Goal: Information Seeking & Learning: Learn about a topic

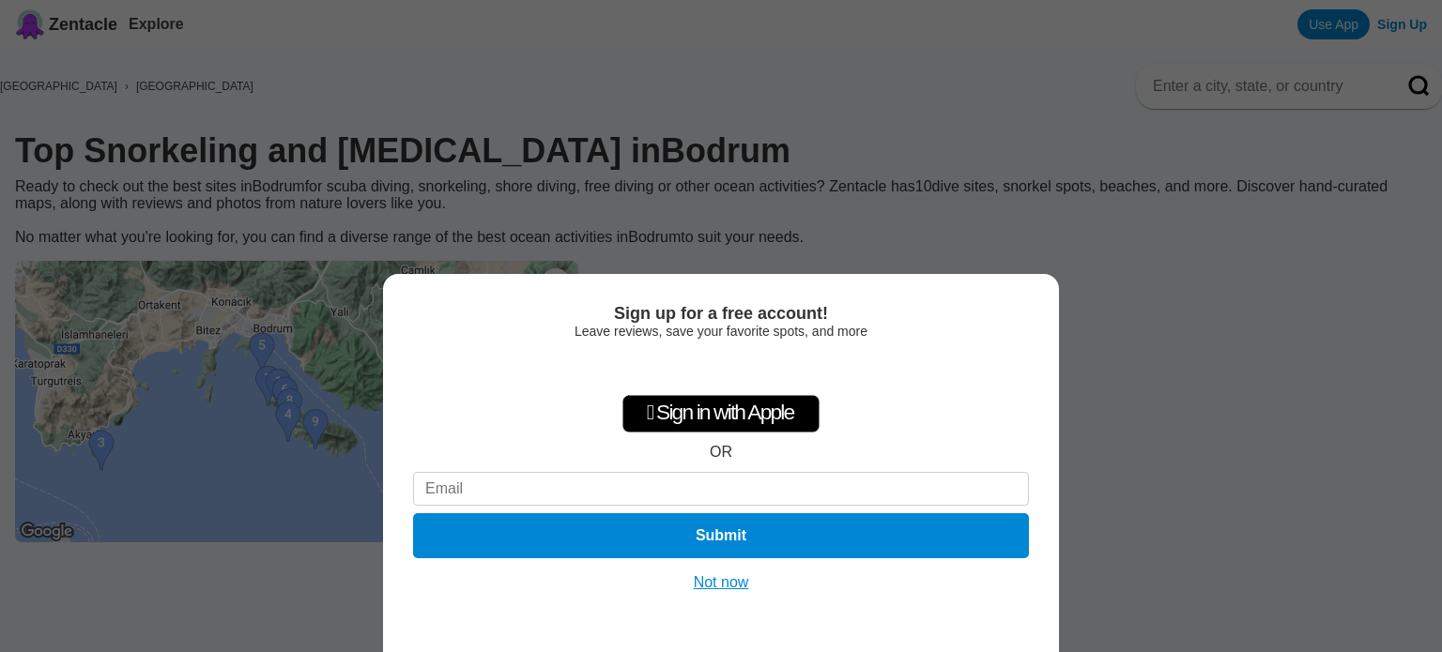
click at [710, 583] on button "Not now" at bounding box center [721, 583] width 67 height 19
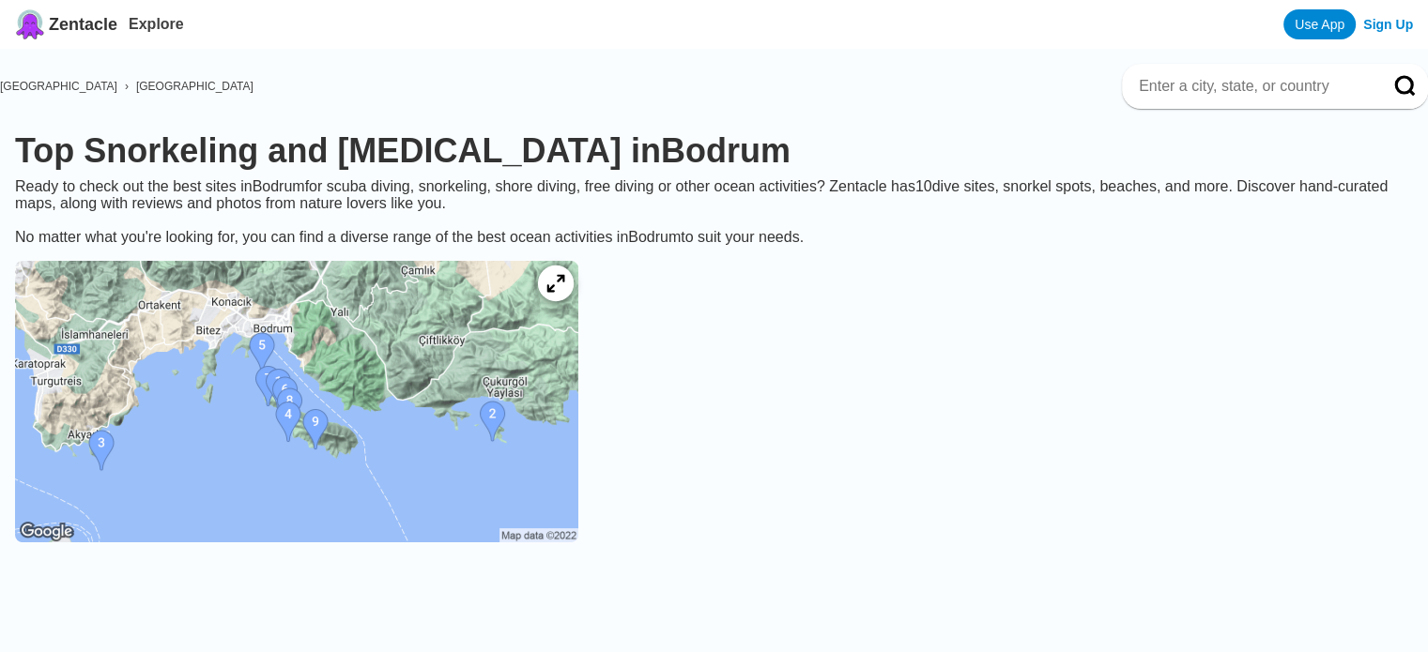
click at [564, 293] on icon at bounding box center [555, 284] width 18 height 18
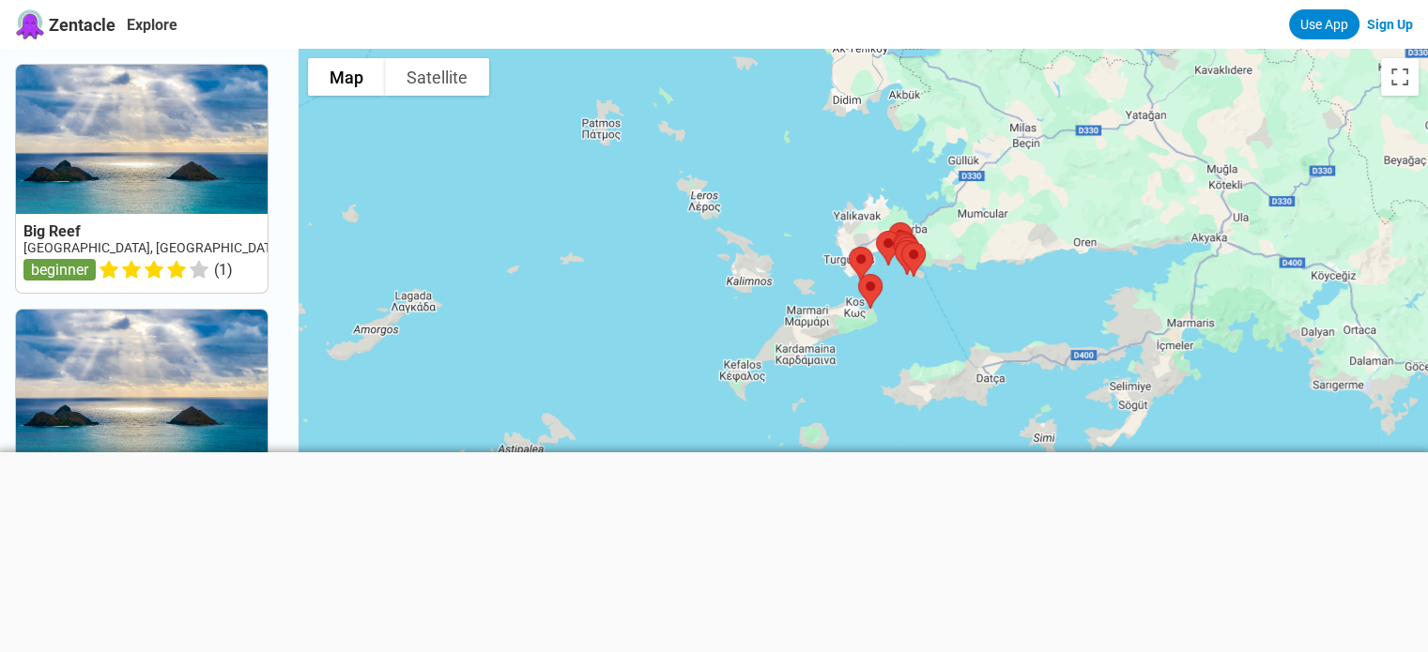
drag, startPoint x: 638, startPoint y: 175, endPoint x: 699, endPoint y: 45, distance: 143.2
click at [699, 45] on div "Zentacle Explore Use App Sign Up Big Reef [GEOGRAPHIC_DATA], [GEOGRAPHIC_DATA],…" at bounding box center [714, 625] width 1428 height 1251
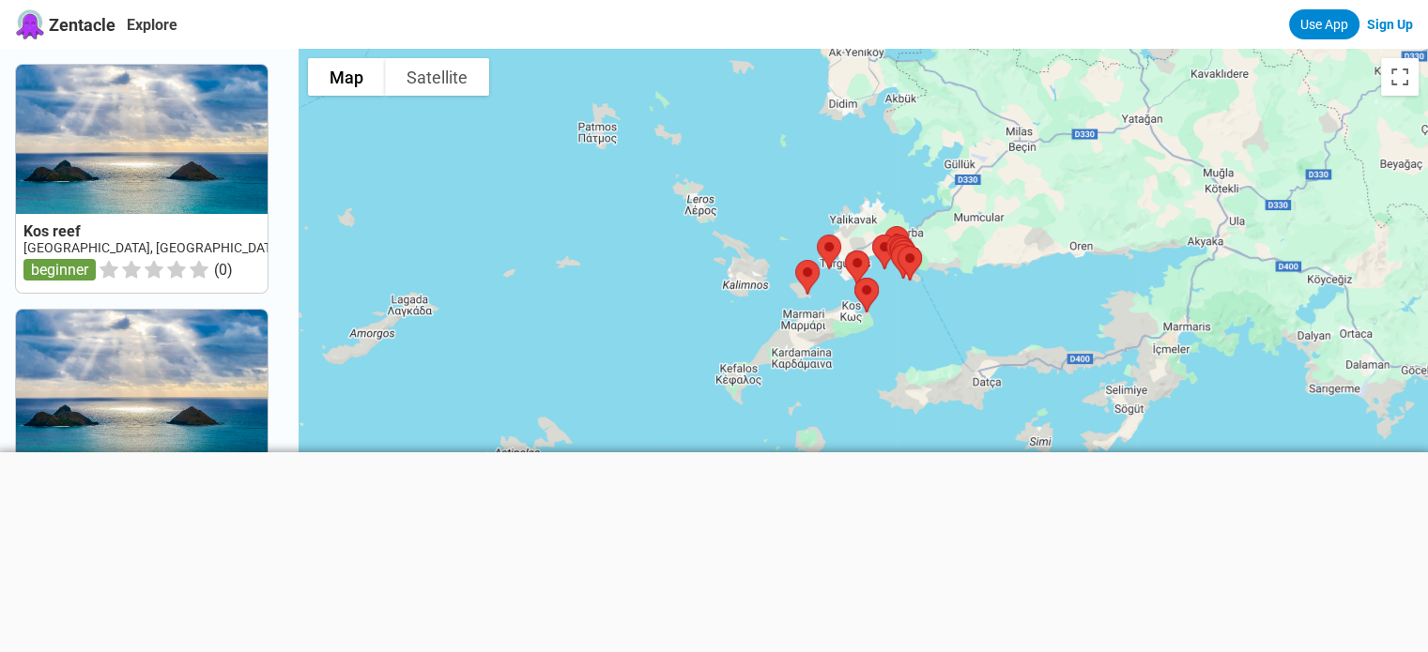
click at [806, 213] on div at bounding box center [863, 375] width 1129 height 652
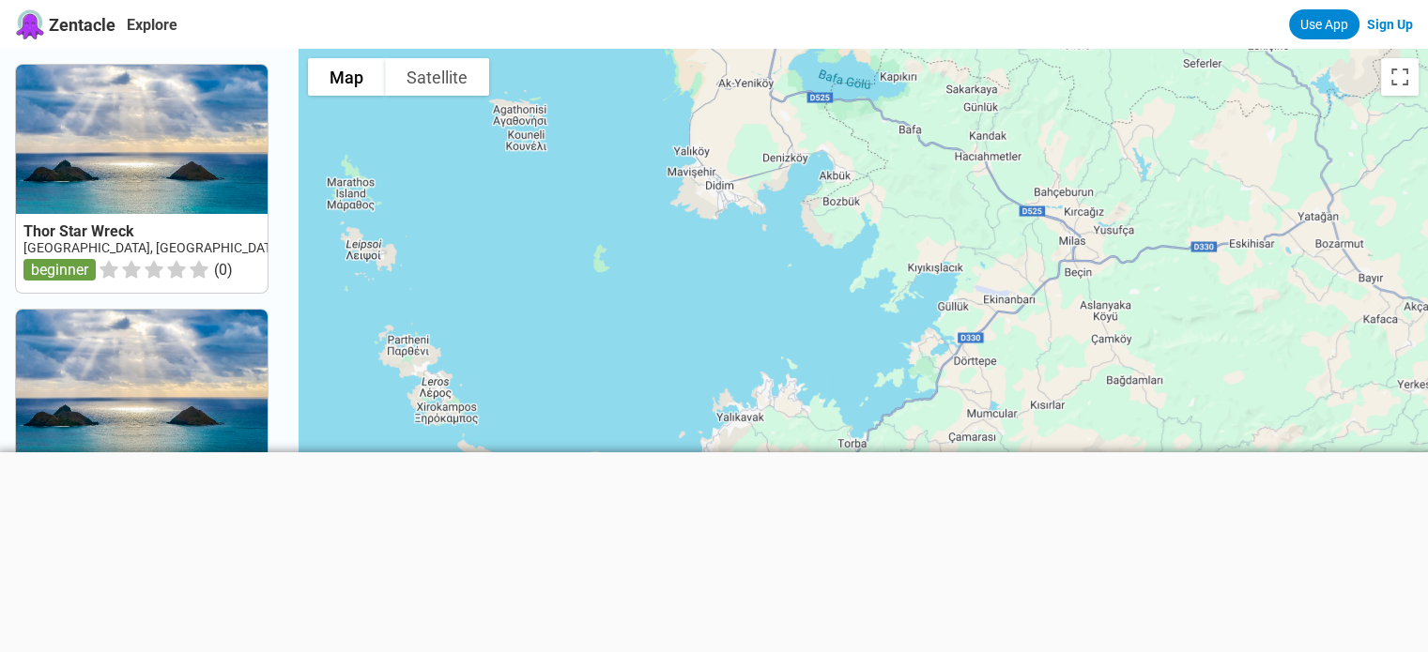
drag, startPoint x: 806, startPoint y: 213, endPoint x: 638, endPoint y: 408, distance: 257.6
click at [638, 408] on div at bounding box center [863, 375] width 1129 height 652
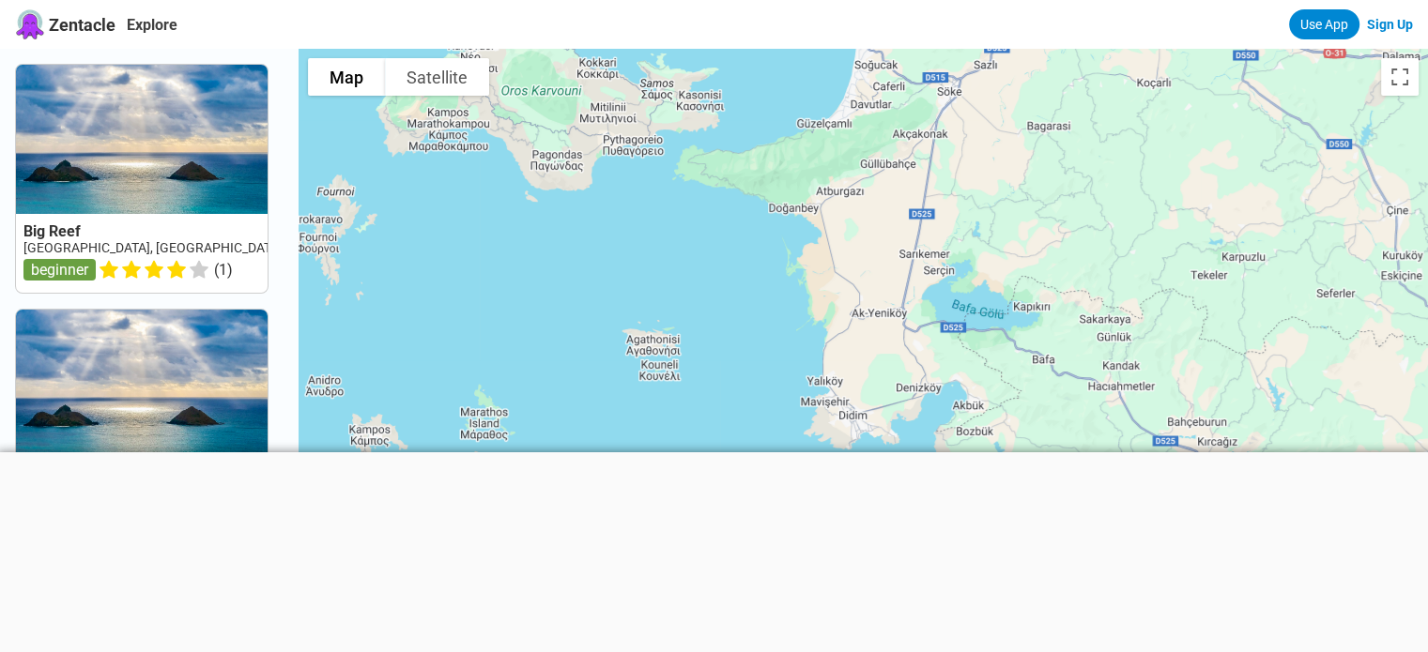
drag, startPoint x: 673, startPoint y: 105, endPoint x: 821, endPoint y: 356, distance: 290.8
click at [821, 356] on div at bounding box center [863, 375] width 1129 height 652
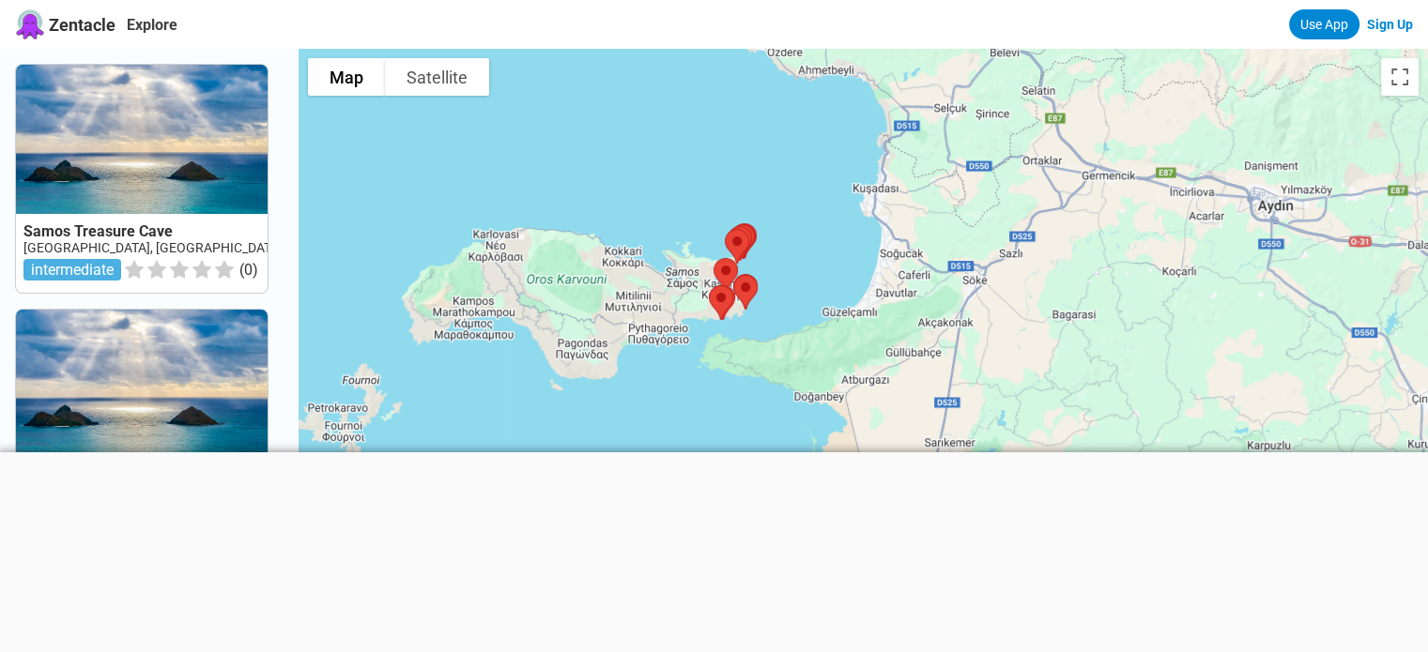
click at [628, 439] on div at bounding box center [863, 375] width 1129 height 652
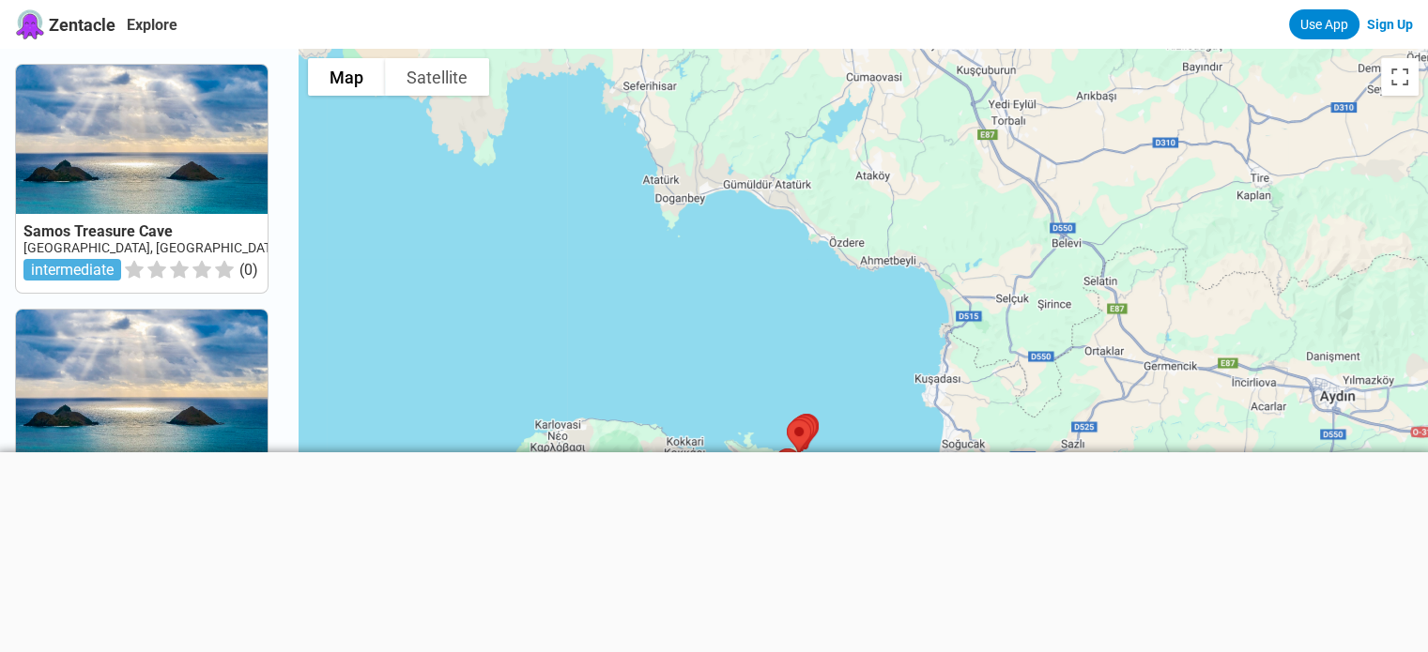
click at [771, 386] on div at bounding box center [863, 375] width 1129 height 652
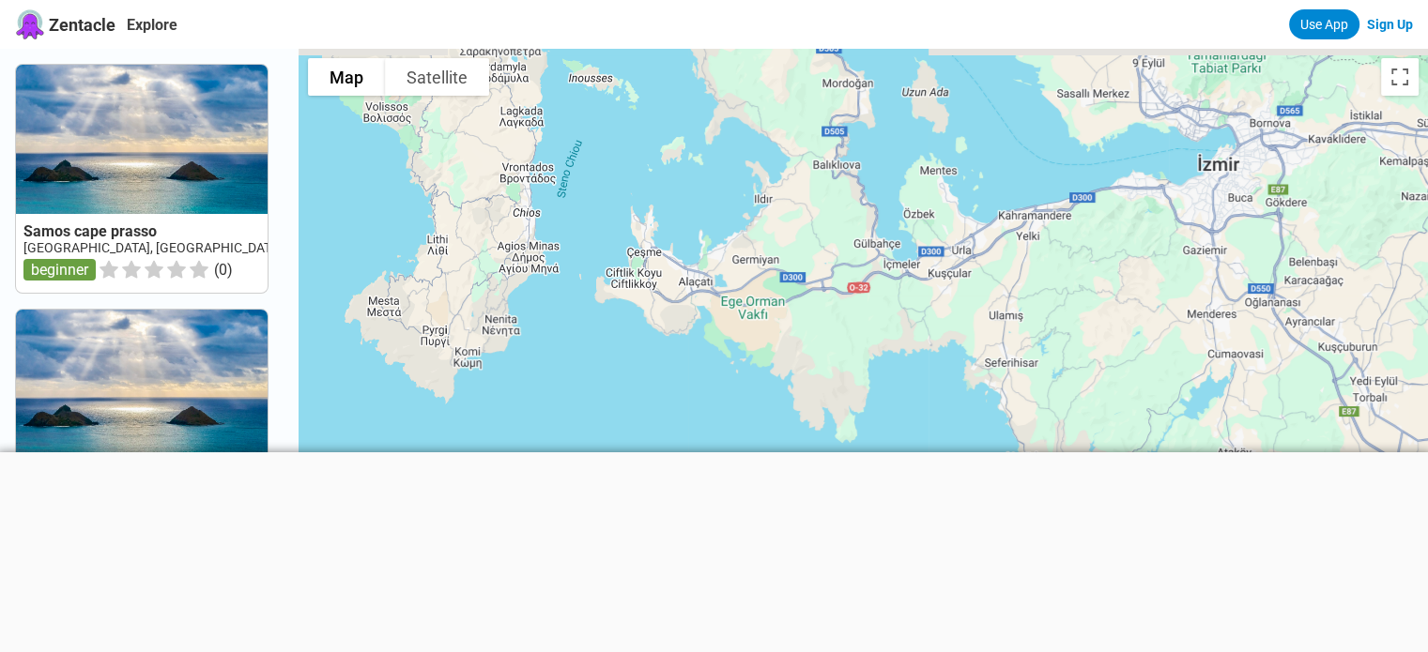
drag, startPoint x: 560, startPoint y: 161, endPoint x: 935, endPoint y: 442, distance: 469.4
click at [935, 442] on div at bounding box center [863, 375] width 1129 height 652
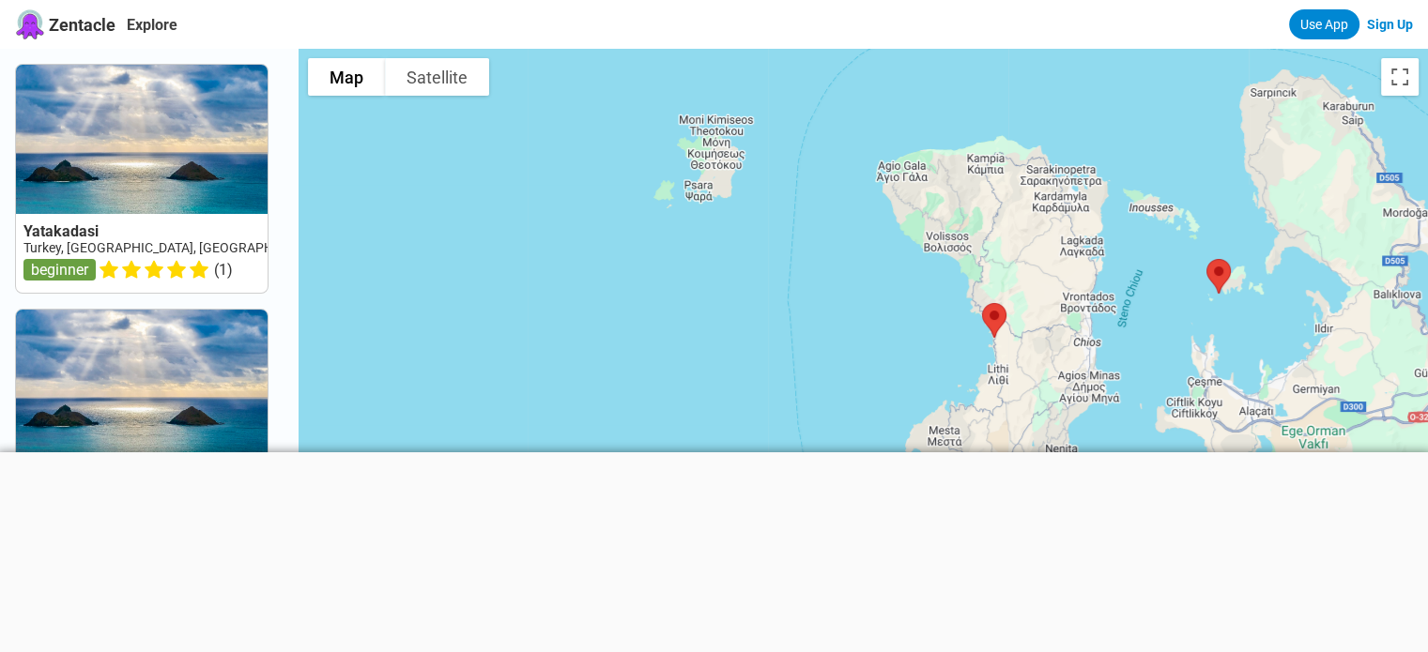
click at [1130, 414] on div at bounding box center [863, 375] width 1129 height 652
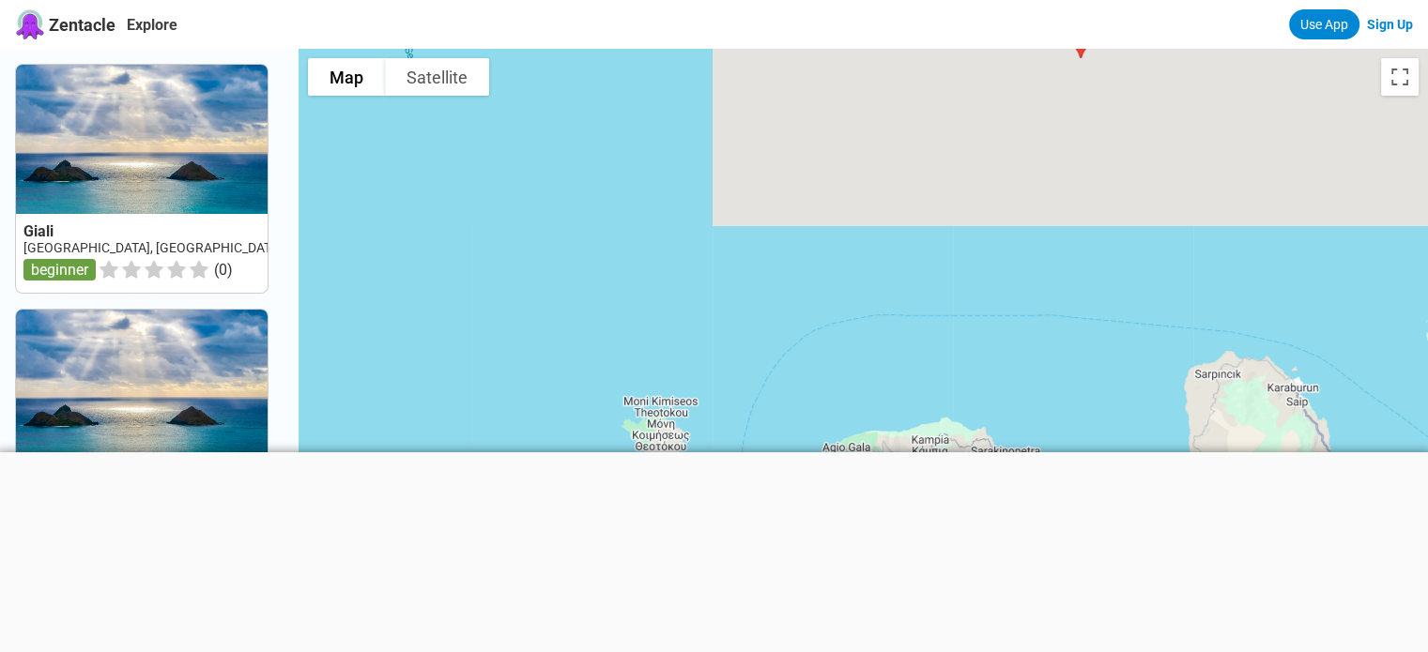
drag, startPoint x: 1189, startPoint y: 101, endPoint x: 1108, endPoint y: 406, distance: 314.9
click at [1108, 406] on div at bounding box center [863, 375] width 1129 height 652
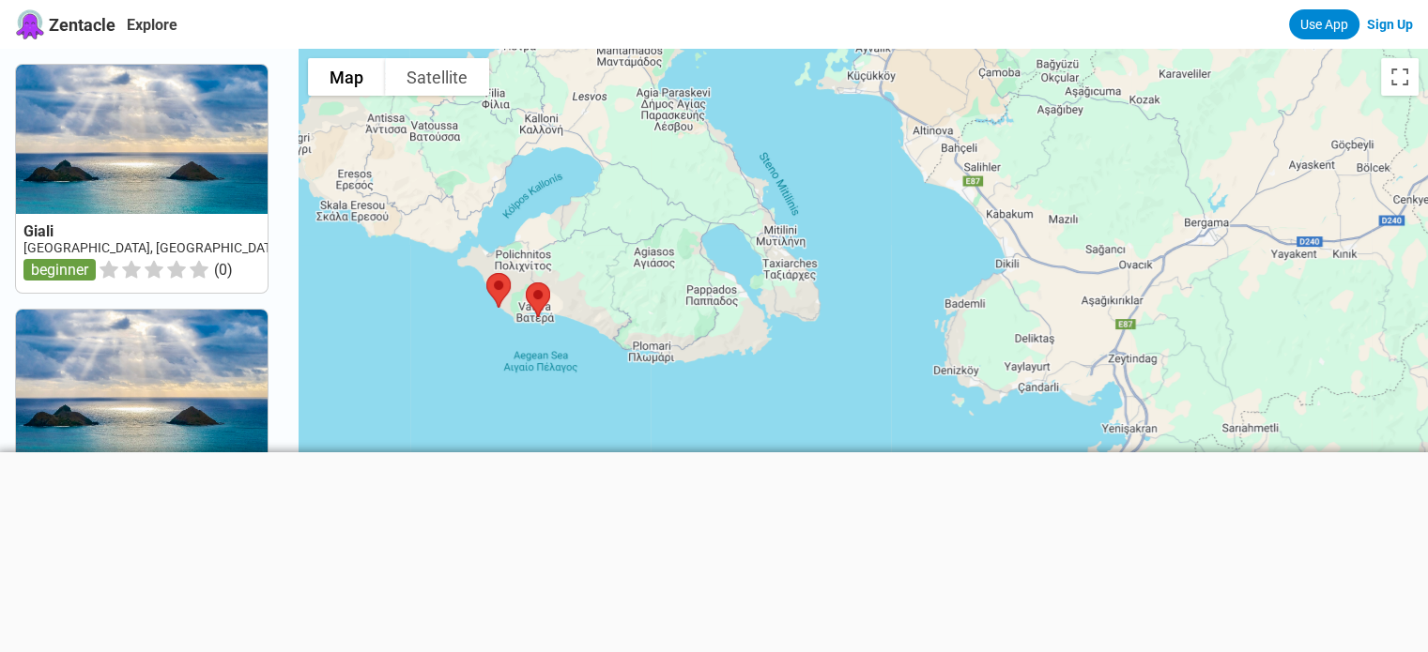
click at [587, 413] on div at bounding box center [863, 375] width 1129 height 652
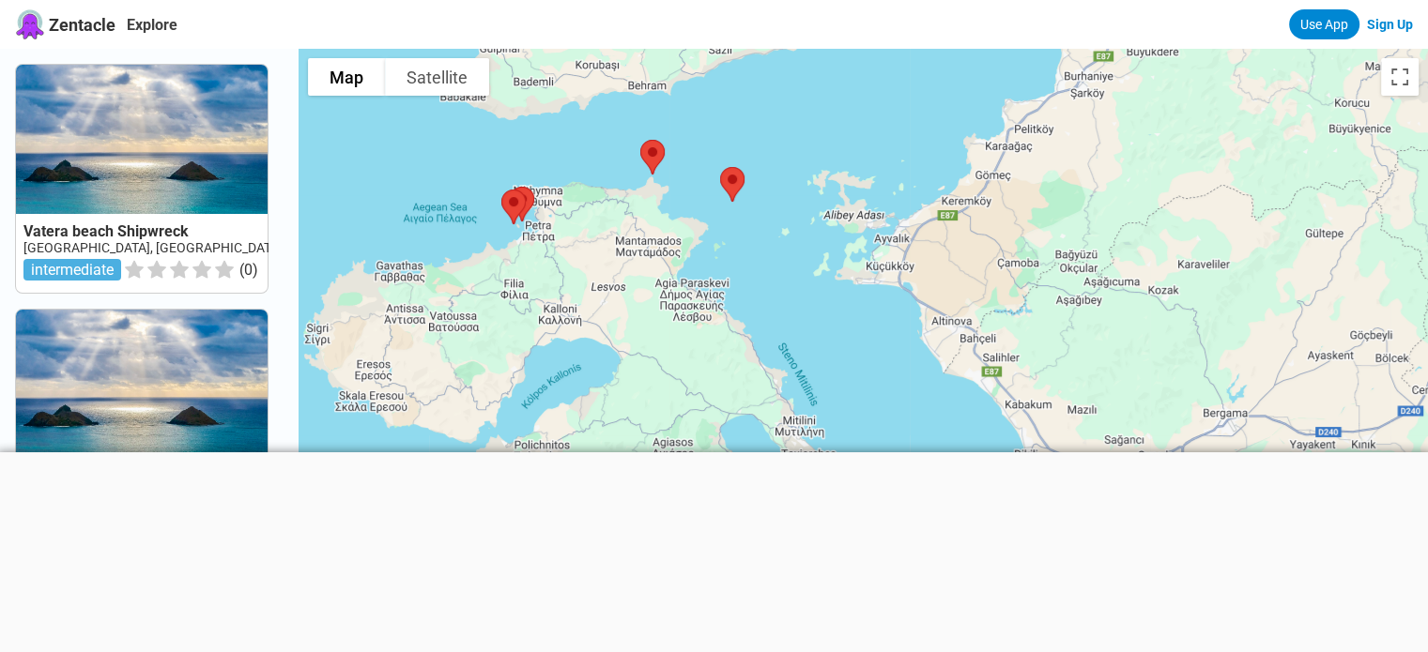
drag, startPoint x: 1129, startPoint y: 182, endPoint x: 1150, endPoint y: 406, distance: 225.3
click at [1150, 406] on div at bounding box center [863, 375] width 1129 height 652
click at [1398, 81] on button "Toggle fullscreen view" at bounding box center [1400, 77] width 38 height 38
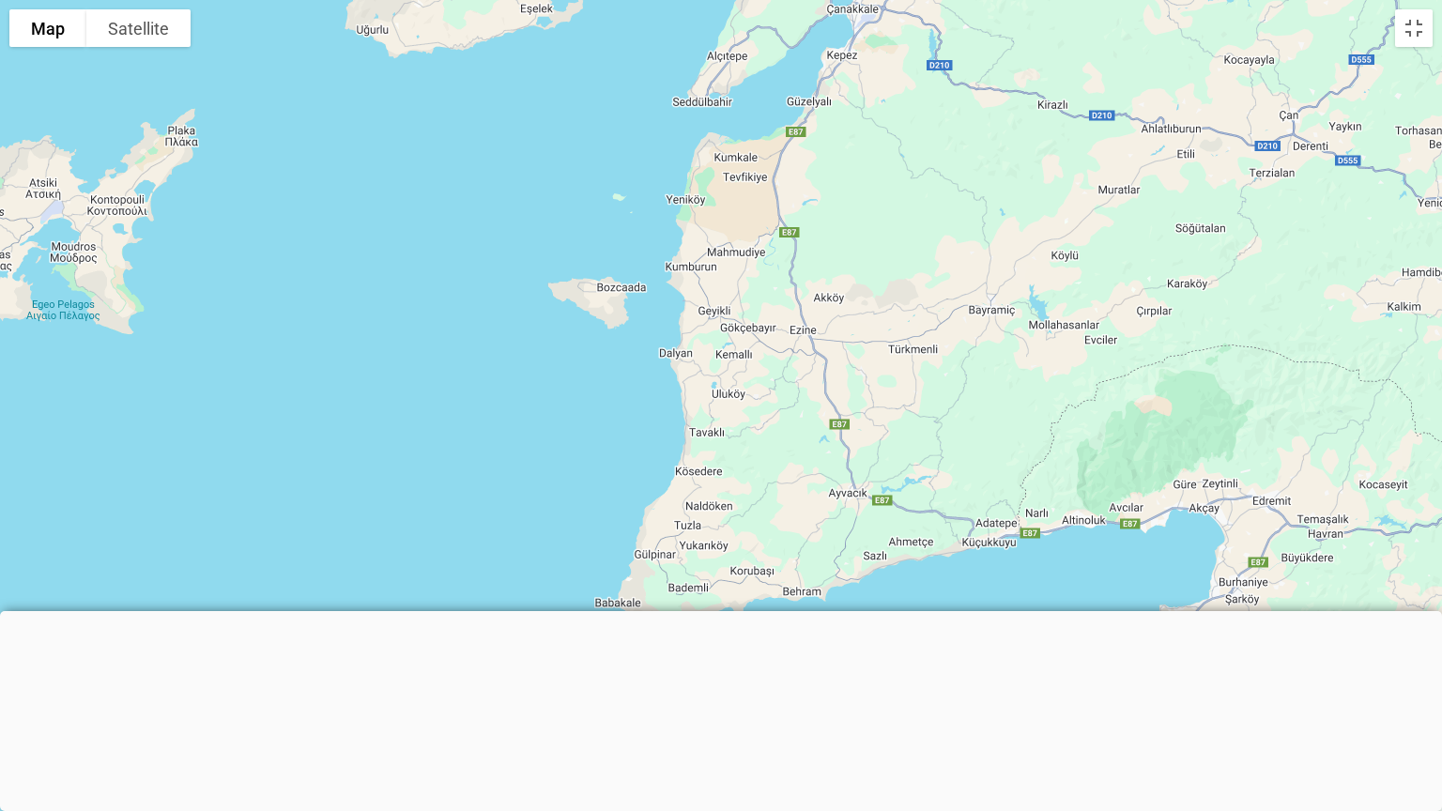
drag, startPoint x: 492, startPoint y: 275, endPoint x: 695, endPoint y: 810, distance: 572.2
click at [695, 652] on div at bounding box center [721, 405] width 1442 height 811
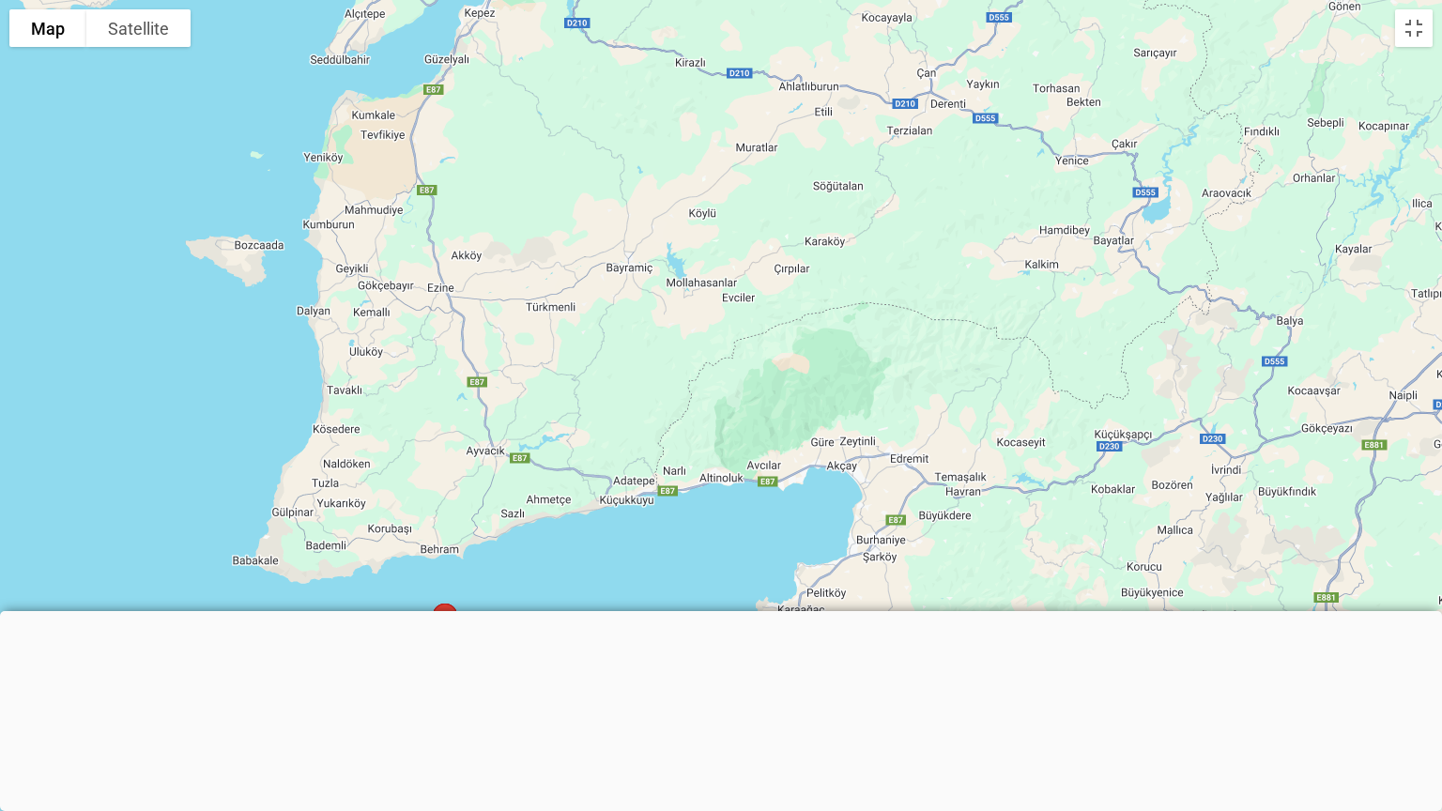
drag, startPoint x: 674, startPoint y: 387, endPoint x: 579, endPoint y: 302, distance: 127.0
click at [579, 302] on div at bounding box center [721, 405] width 1442 height 811
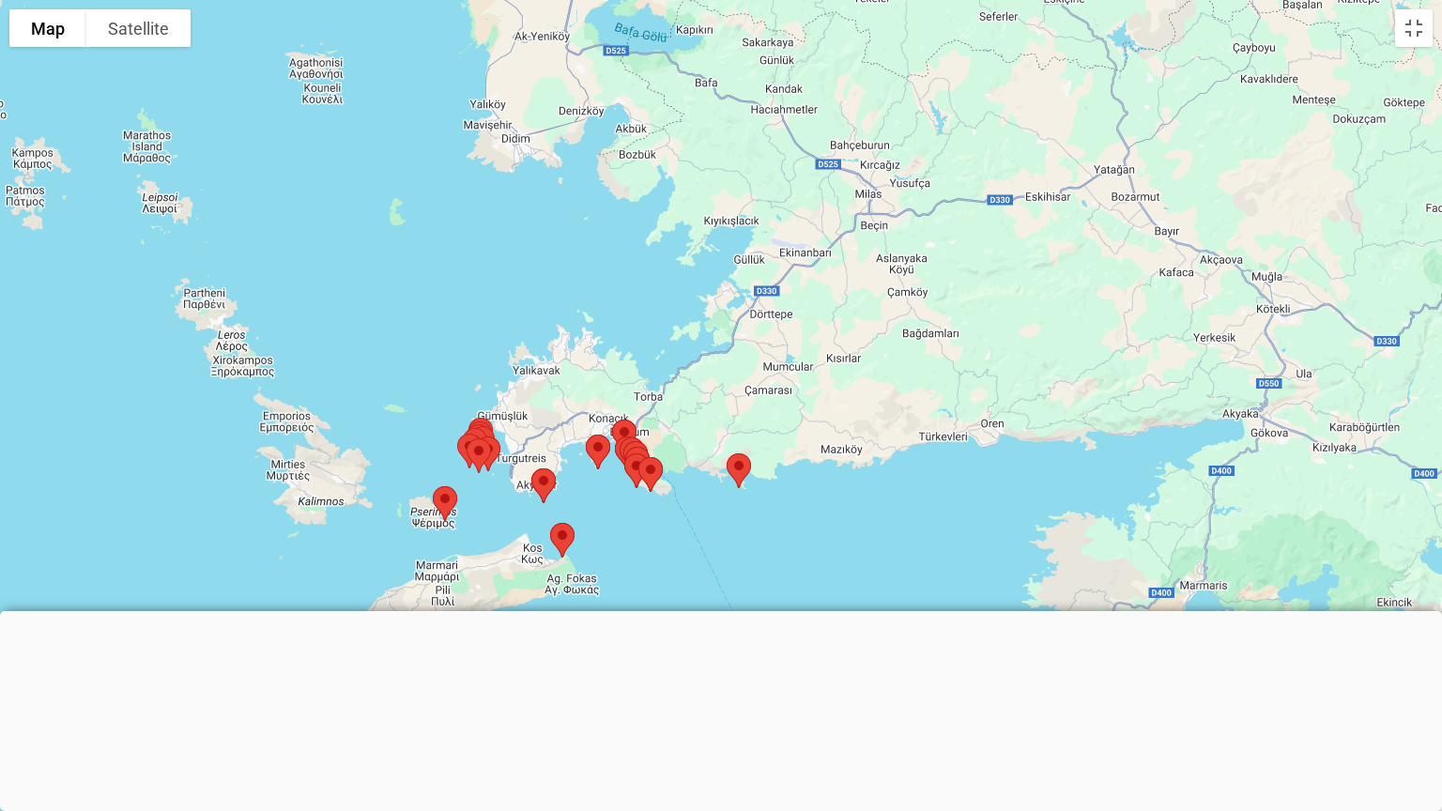
drag, startPoint x: 550, startPoint y: 507, endPoint x: 668, endPoint y: 120, distance: 404.5
click at [668, 120] on div at bounding box center [721, 405] width 1442 height 811
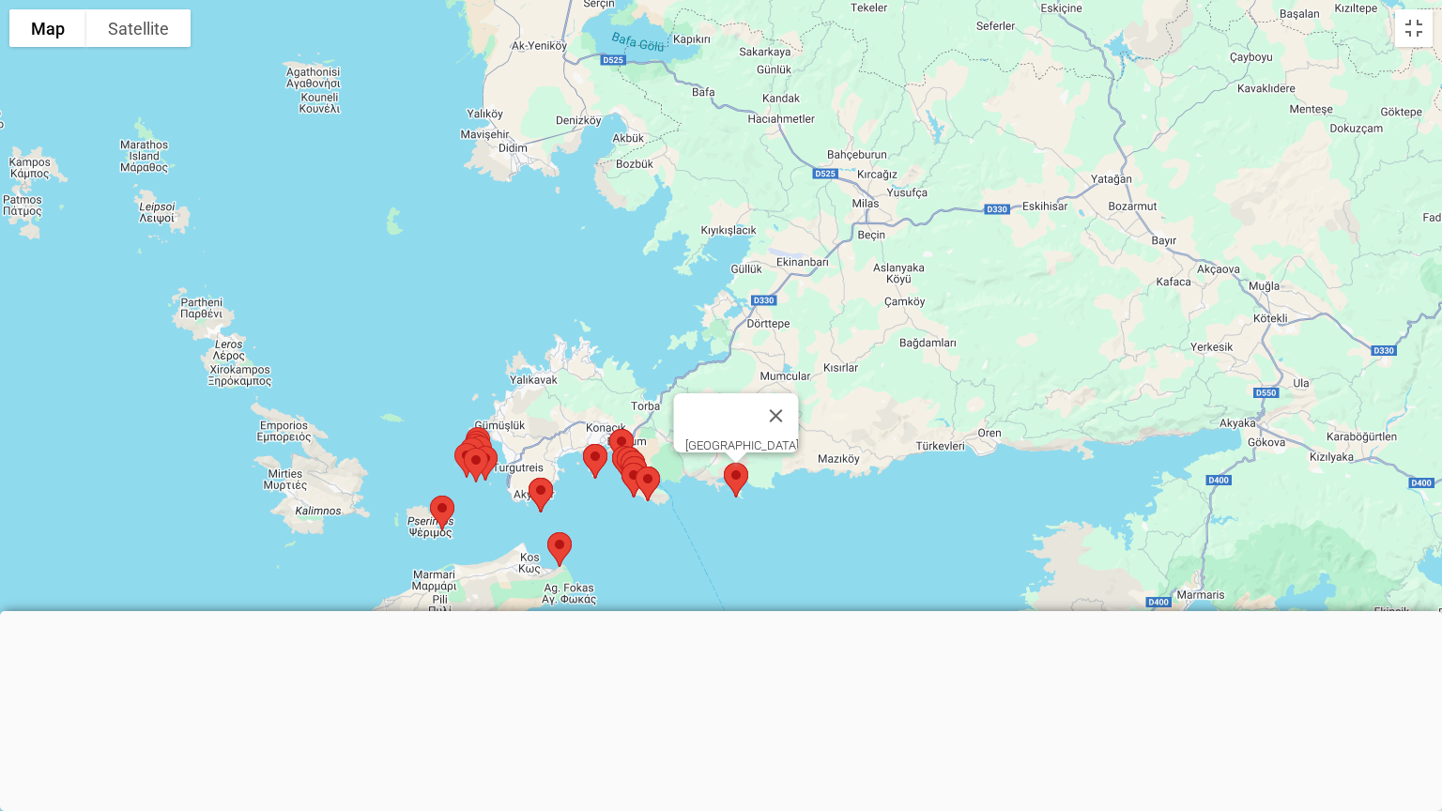
click at [742, 475] on img at bounding box center [735, 480] width 39 height 50
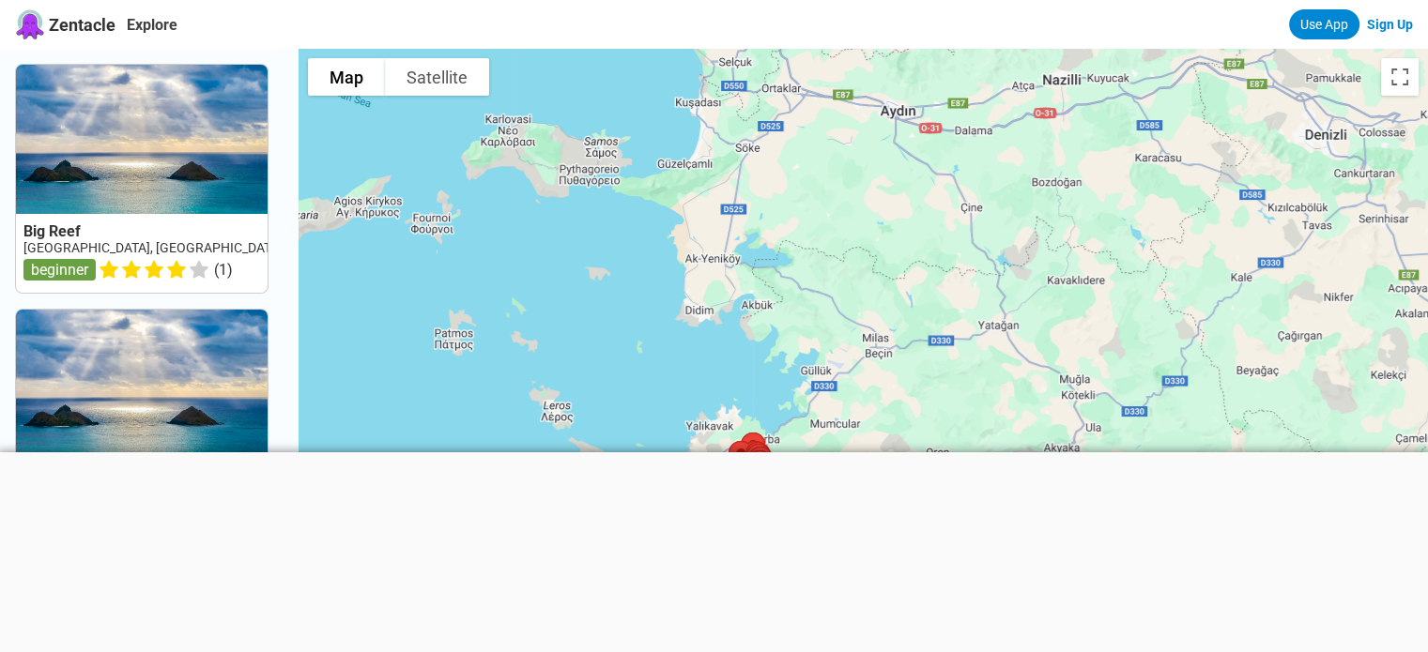
drag, startPoint x: 732, startPoint y: 271, endPoint x: 618, endPoint y: 372, distance: 152.3
click at [618, 372] on div at bounding box center [863, 375] width 1129 height 652
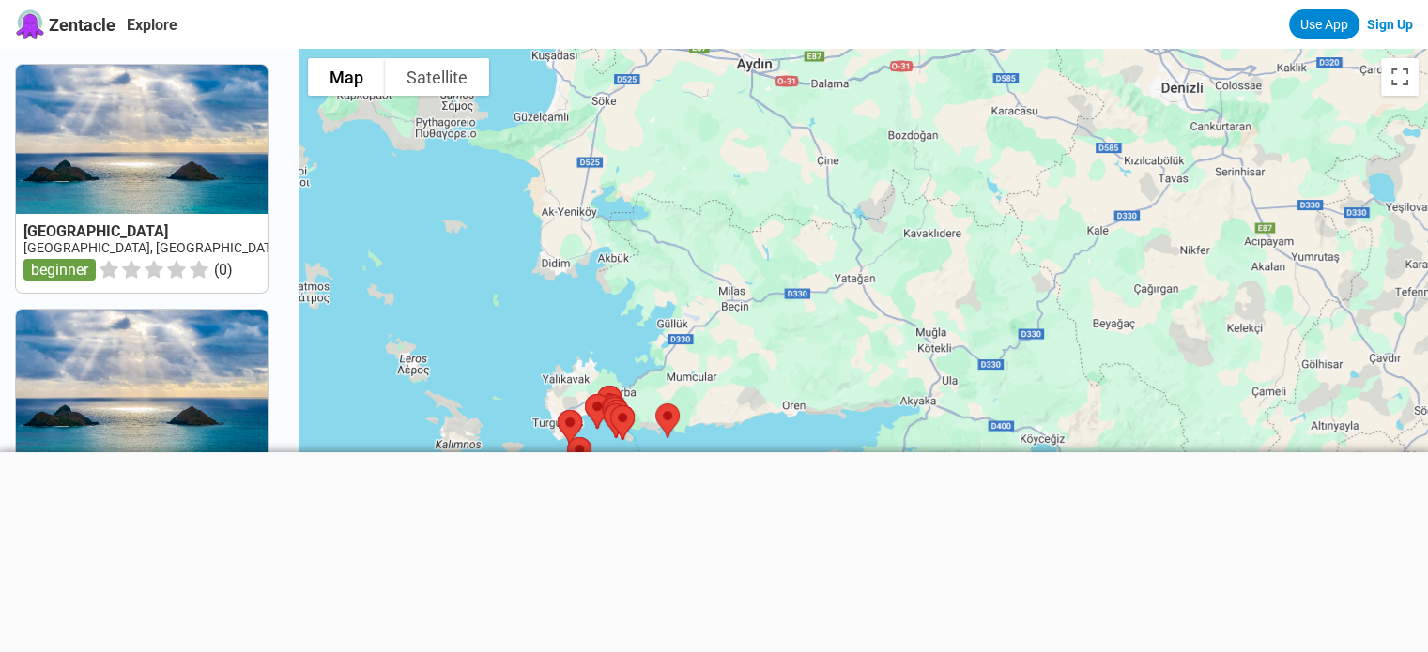
drag, startPoint x: 835, startPoint y: 253, endPoint x: 687, endPoint y: 205, distance: 155.3
click at [687, 205] on div at bounding box center [863, 375] width 1129 height 652
click at [598, 289] on div at bounding box center [863, 375] width 1129 height 652
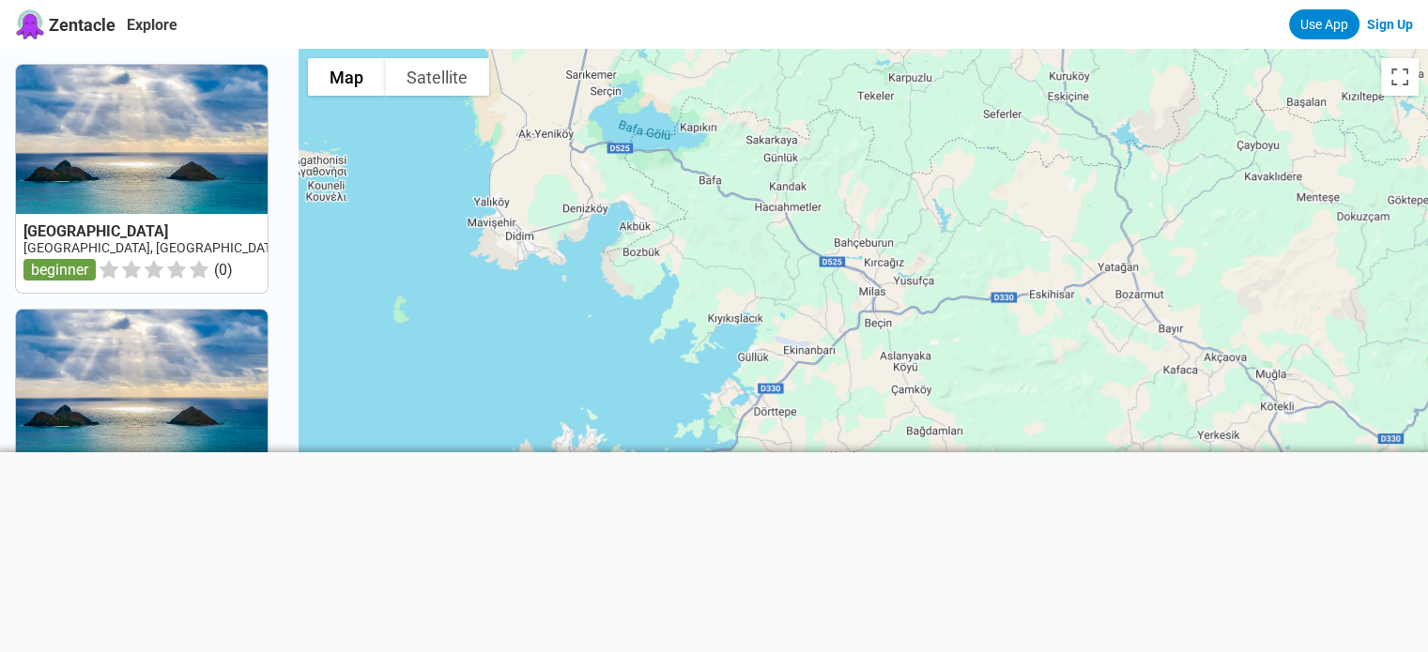
click at [682, 339] on div at bounding box center [863, 375] width 1129 height 652
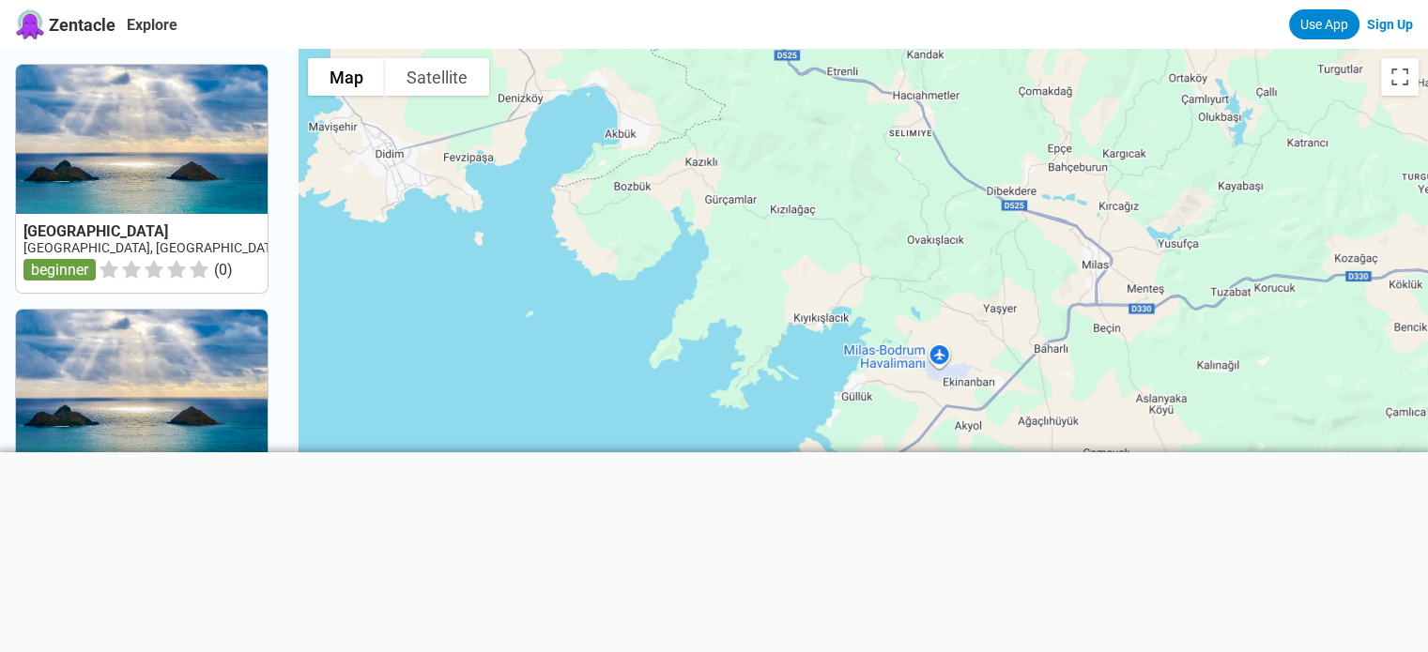
drag, startPoint x: 559, startPoint y: 201, endPoint x: 586, endPoint y: 224, distance: 35.9
click at [586, 224] on div at bounding box center [863, 375] width 1129 height 652
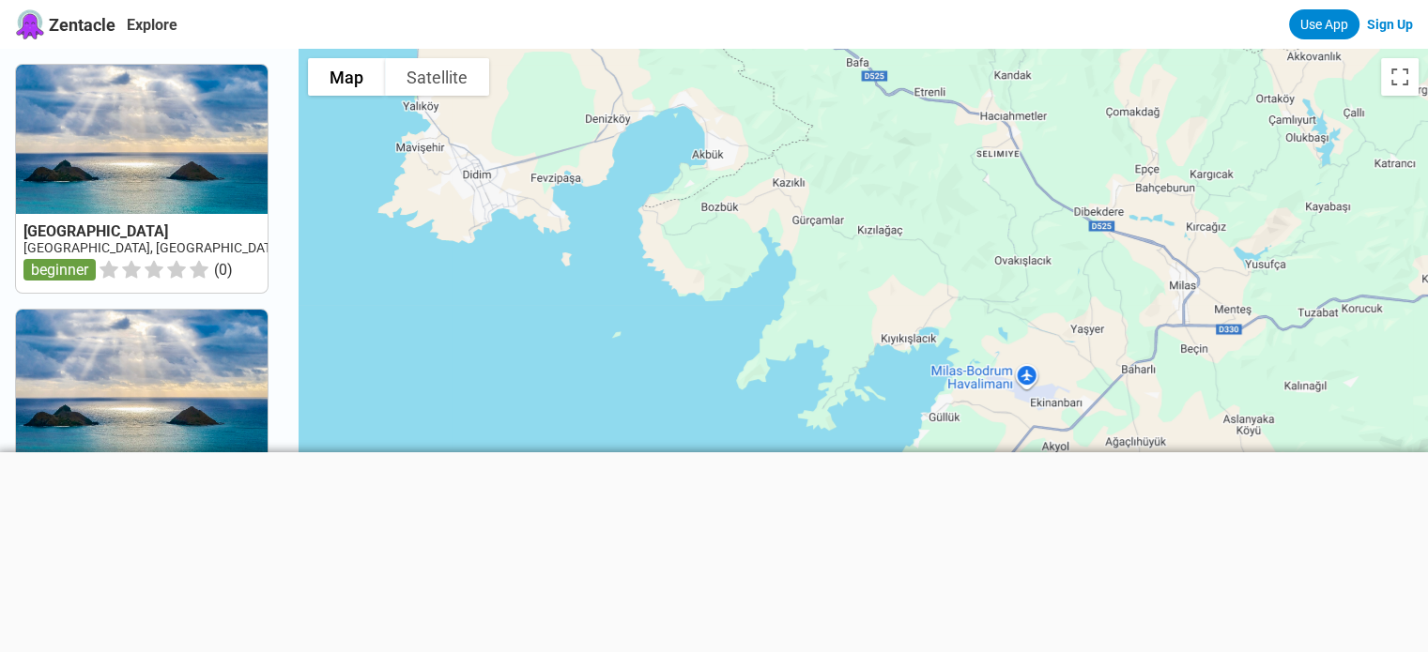
drag, startPoint x: 646, startPoint y: 244, endPoint x: 752, endPoint y: 279, distance: 111.6
click at [752, 279] on div at bounding box center [863, 375] width 1129 height 652
